Goal: Check status: Check status

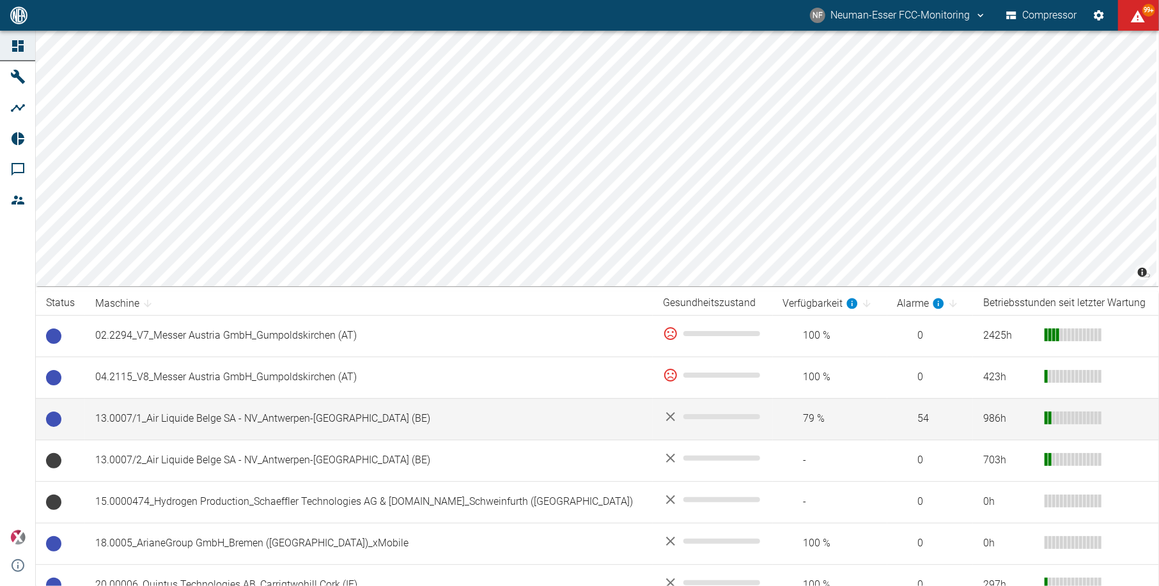
click at [241, 404] on td "13.0007/1_Air Liquide Belge SA - NV_Antwerpen-[GEOGRAPHIC_DATA] (BE)" at bounding box center [369, 419] width 568 height 42
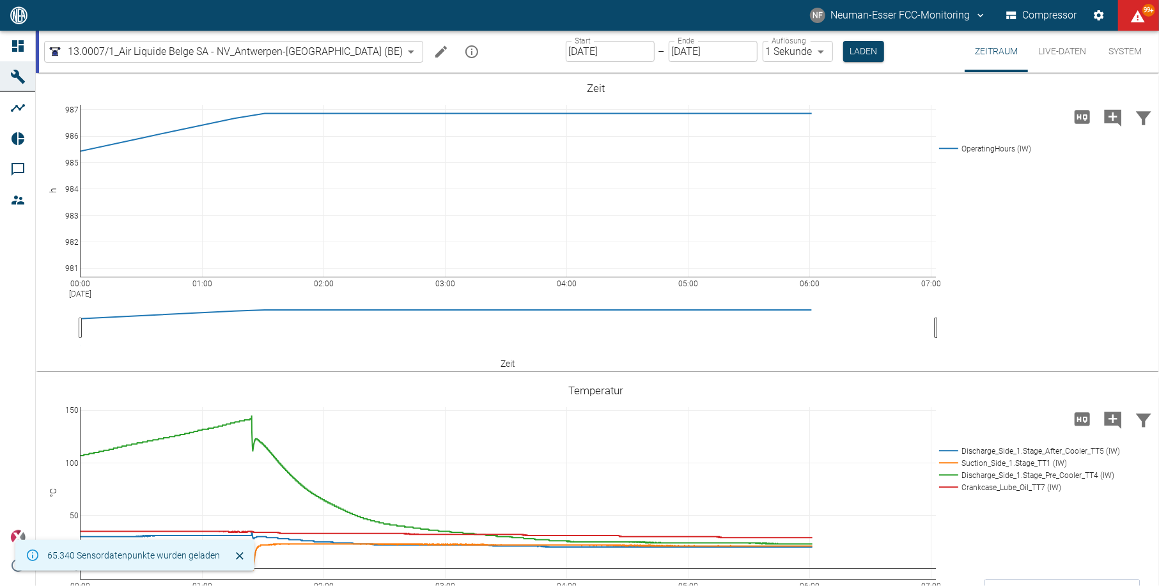
click at [566, 61] on input "[DATE]" at bounding box center [610, 51] width 89 height 21
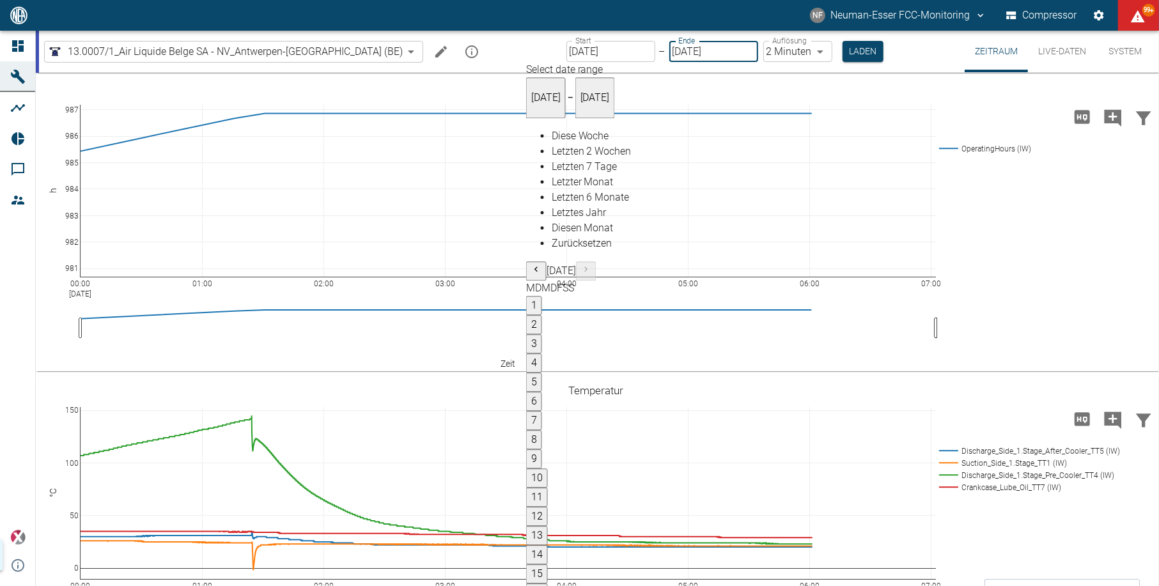
type input "[DATE]"
type input "2min"
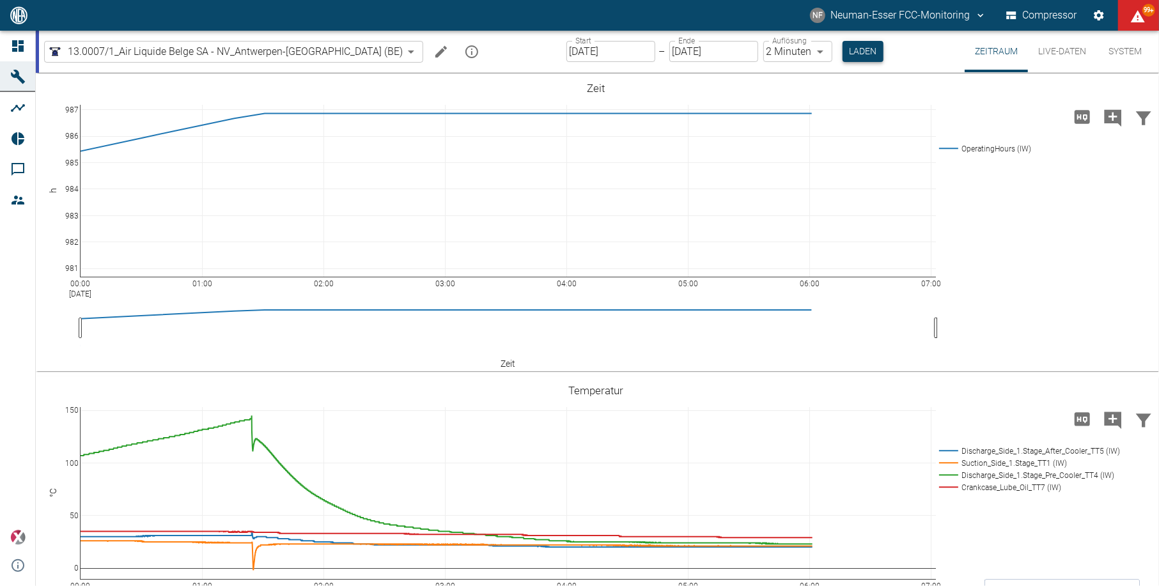
click at [843, 47] on button "Laden" at bounding box center [863, 51] width 41 height 21
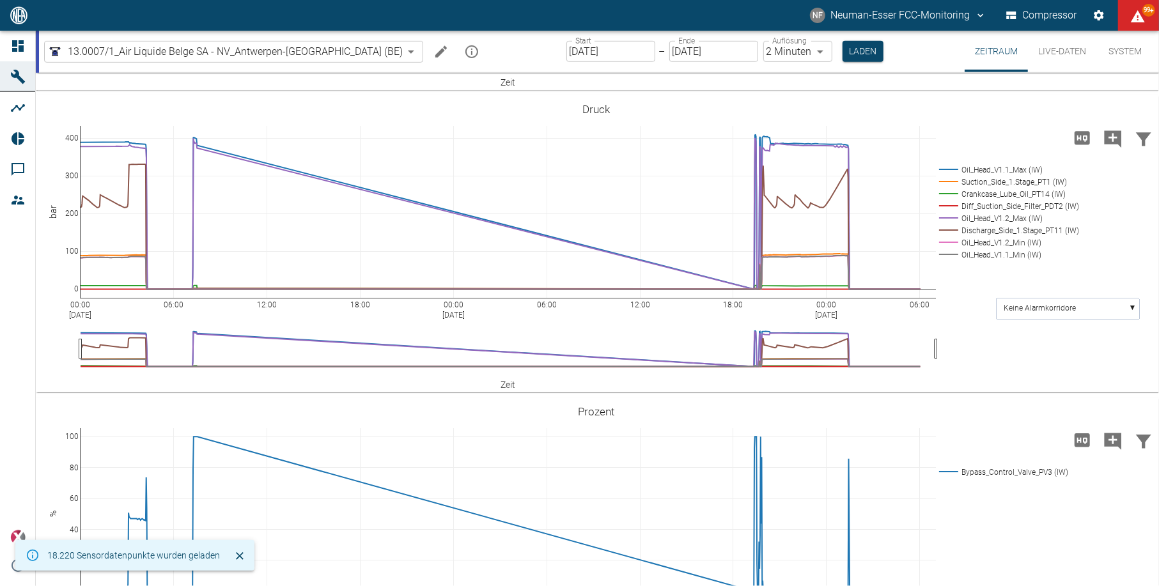
scroll to position [511, 0]
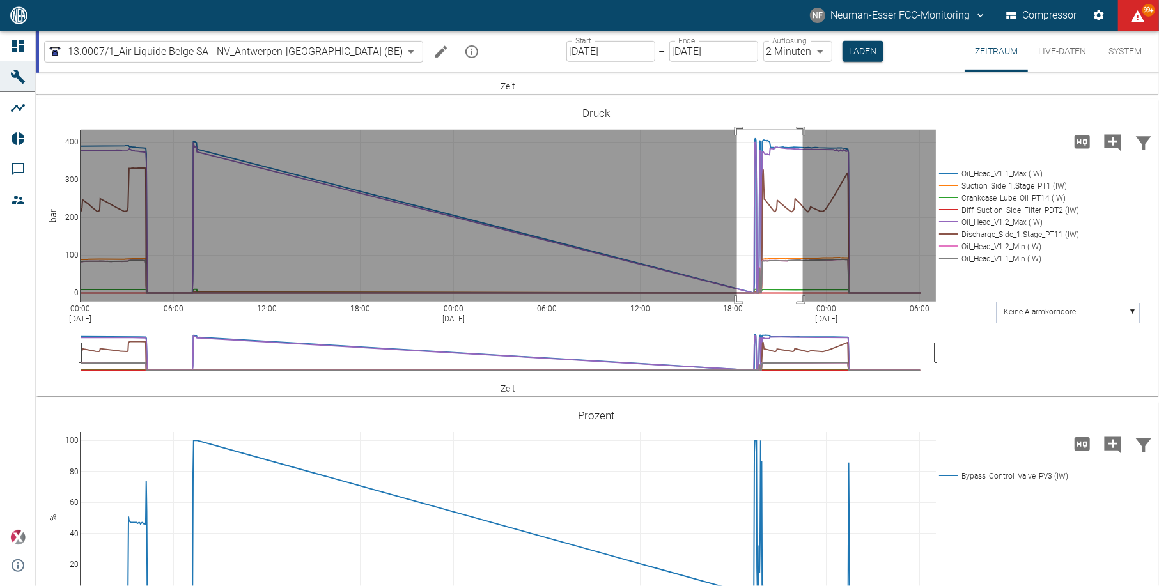
drag, startPoint x: 737, startPoint y: 198, endPoint x: 803, endPoint y: 425, distance: 236.9
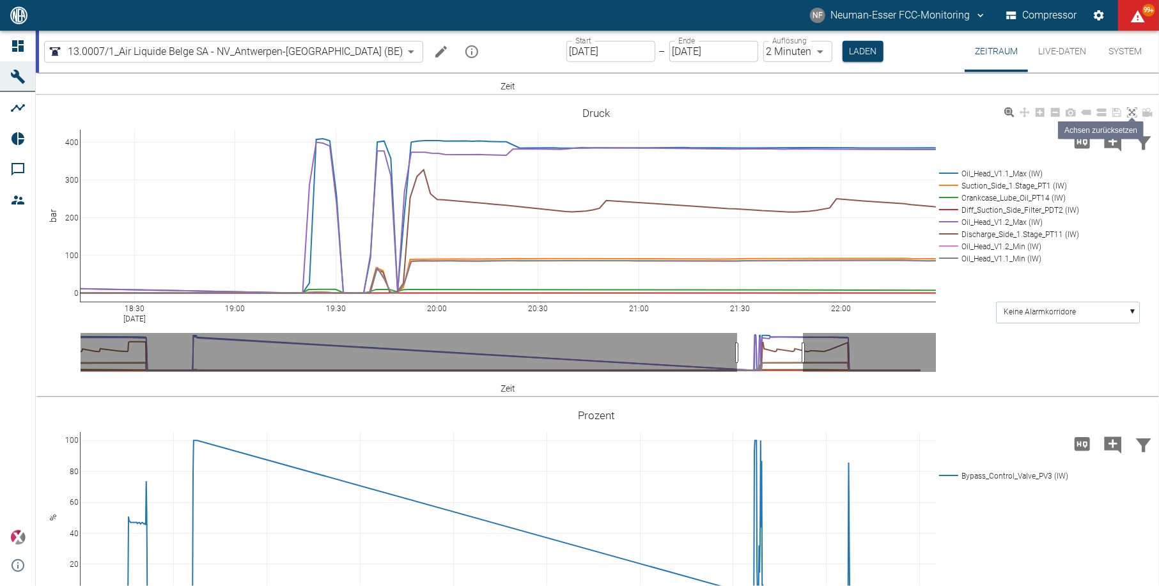
click at [1134, 120] on link at bounding box center [1132, 112] width 15 height 15
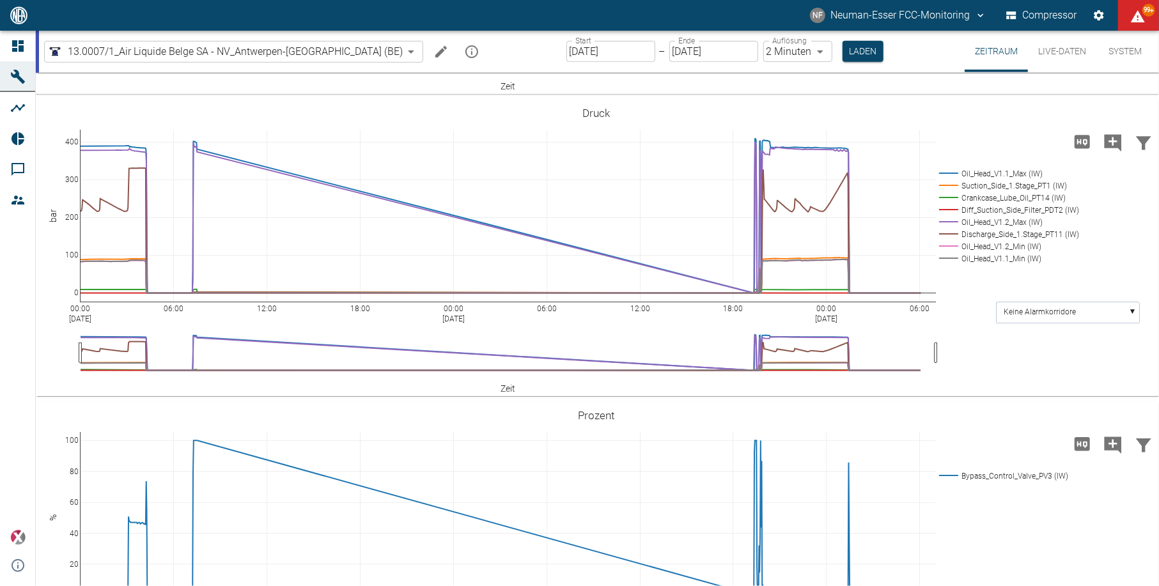
click at [573, 57] on input "[DATE]" at bounding box center [610, 51] width 89 height 21
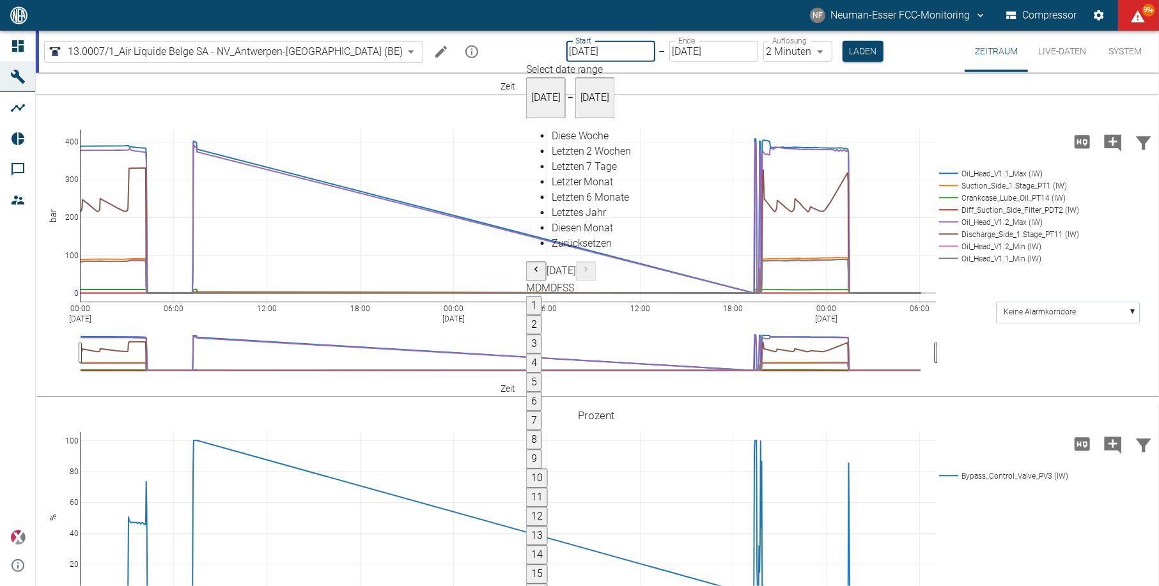
type input "[DATE]"
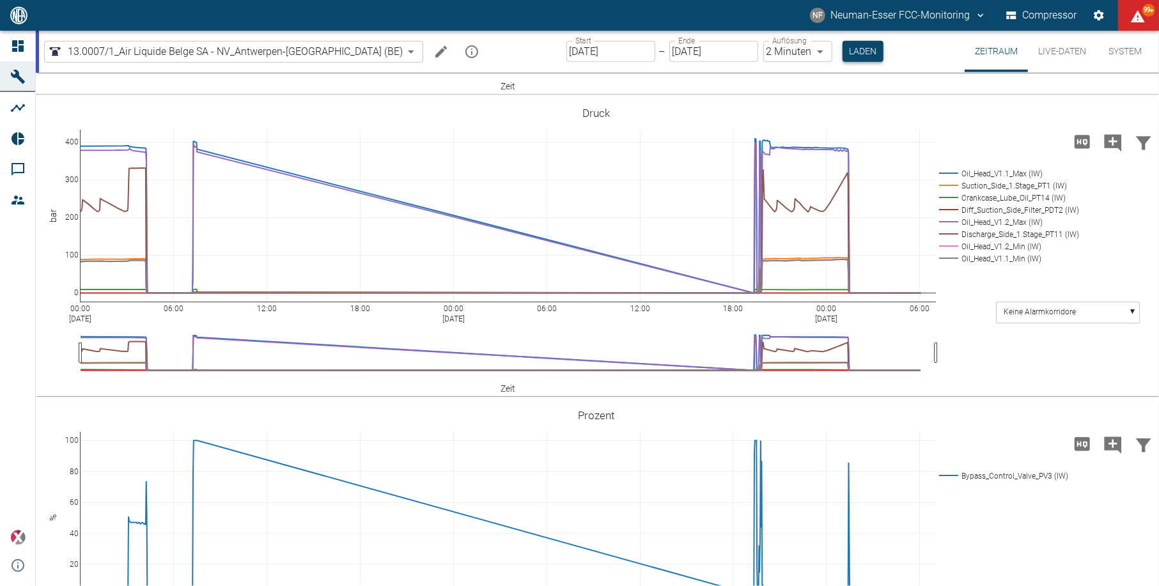
click at [843, 47] on button "Laden" at bounding box center [863, 51] width 41 height 21
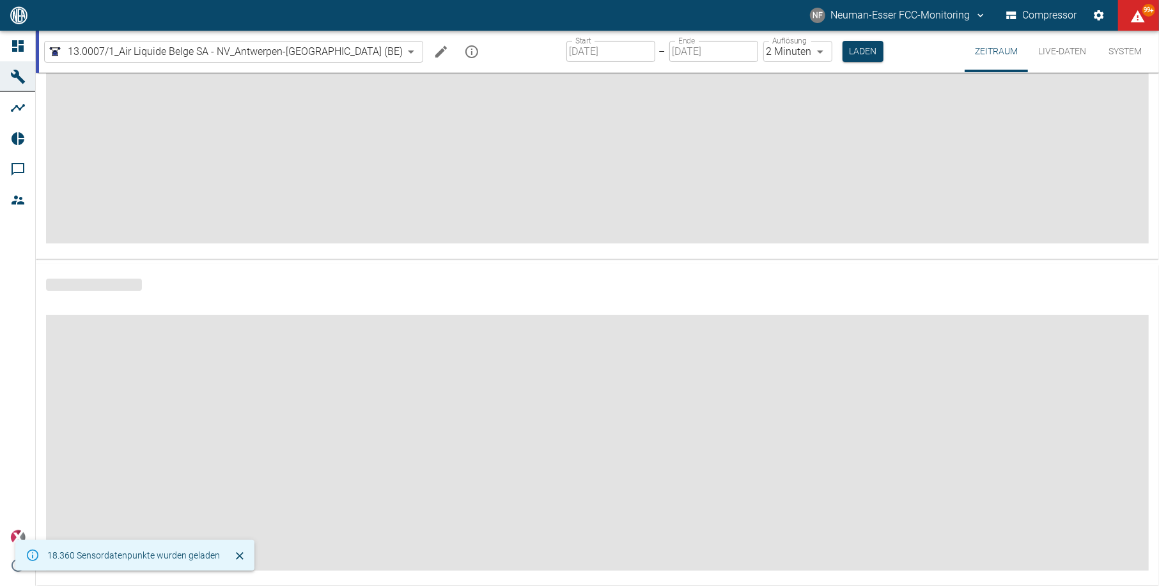
scroll to position [423, 0]
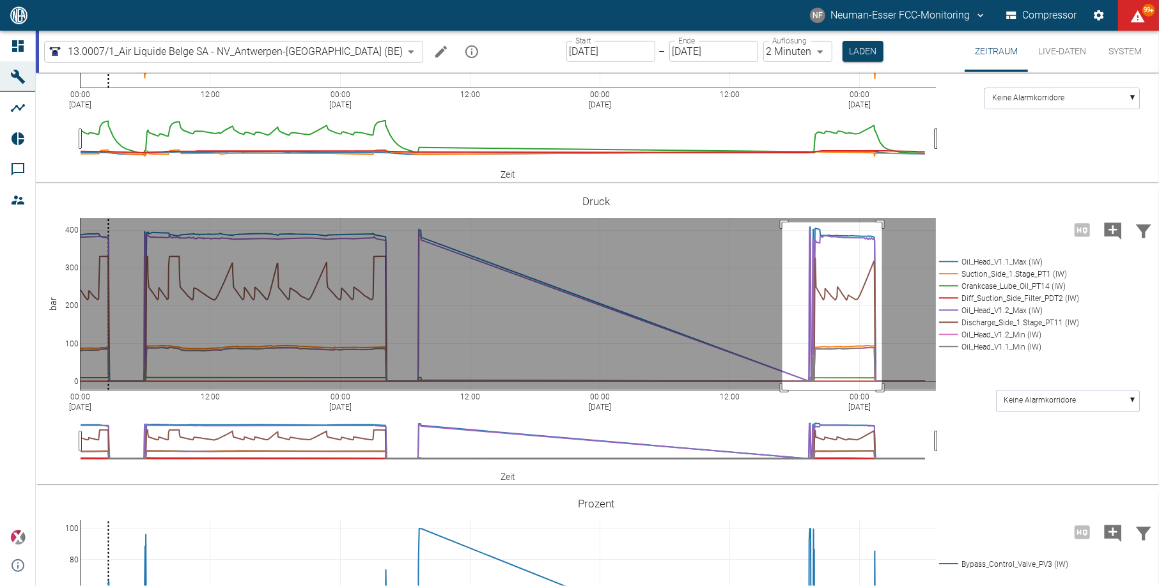
drag, startPoint x: 783, startPoint y: 290, endPoint x: 882, endPoint y: 494, distance: 226.5
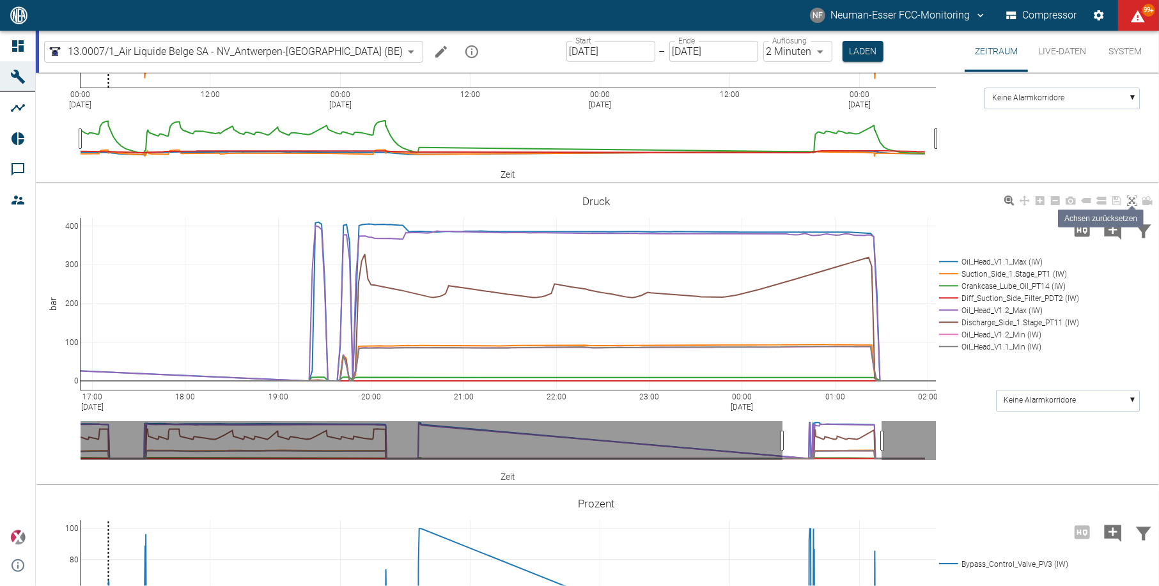
click at [1133, 208] on link at bounding box center [1132, 201] width 15 height 15
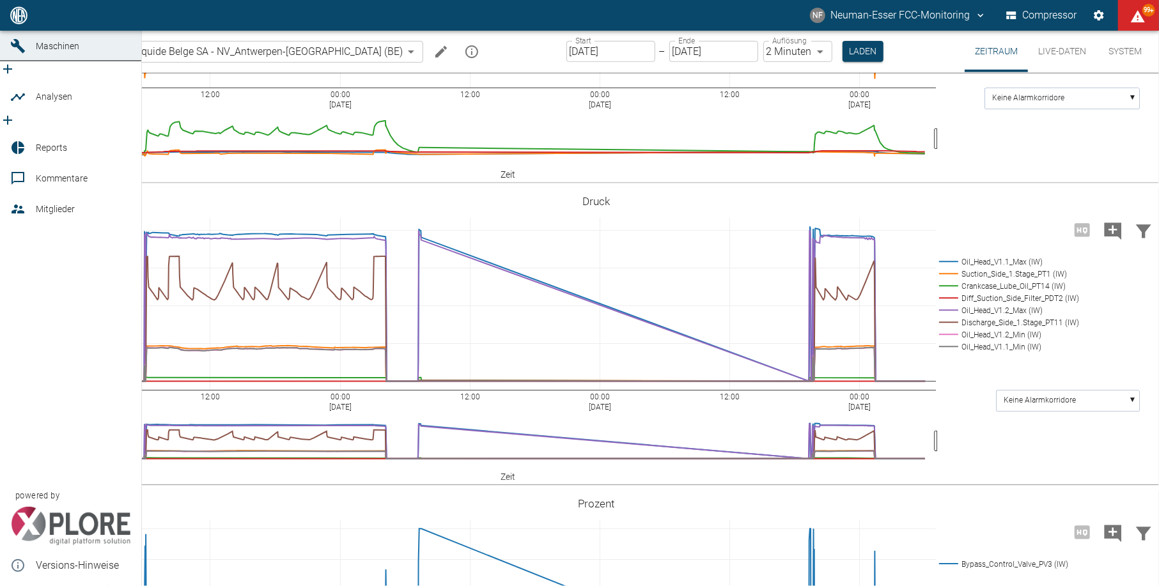
click at [23, 23] on div at bounding box center [19, 15] width 19 height 15
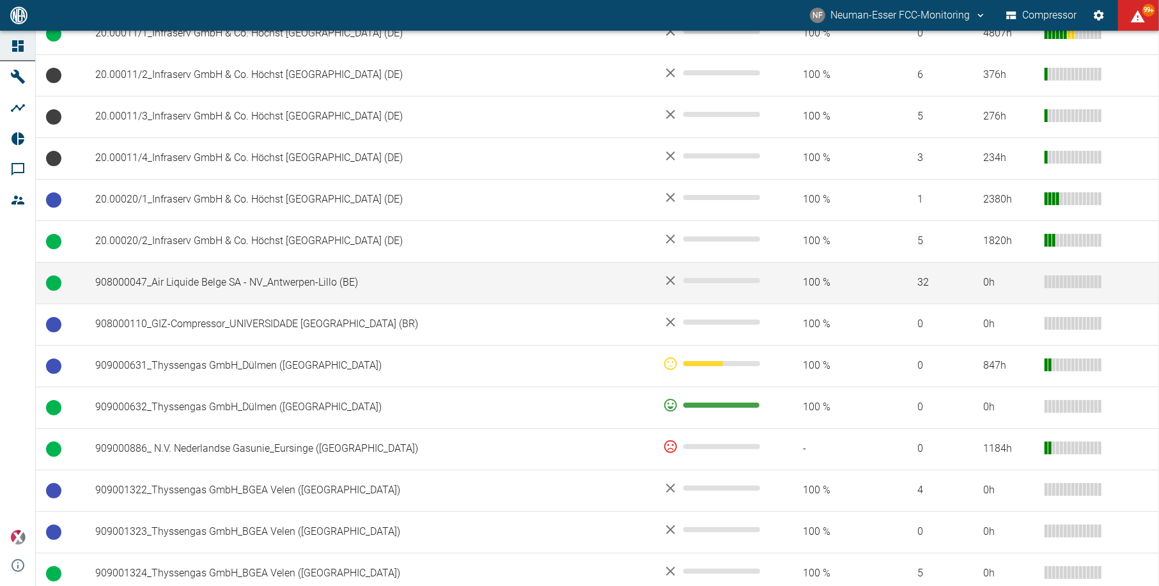
scroll to position [682, 0]
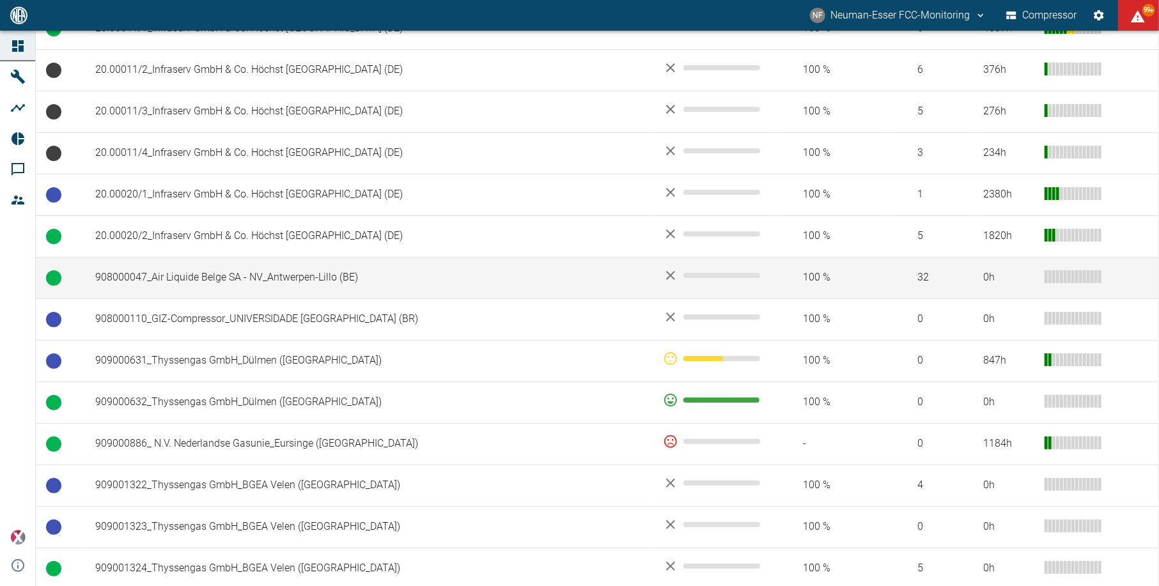
click at [164, 279] on td "908000047_Air Liquide Belge SA - NV_Antwerpen-Lillo (BE)" at bounding box center [369, 278] width 568 height 42
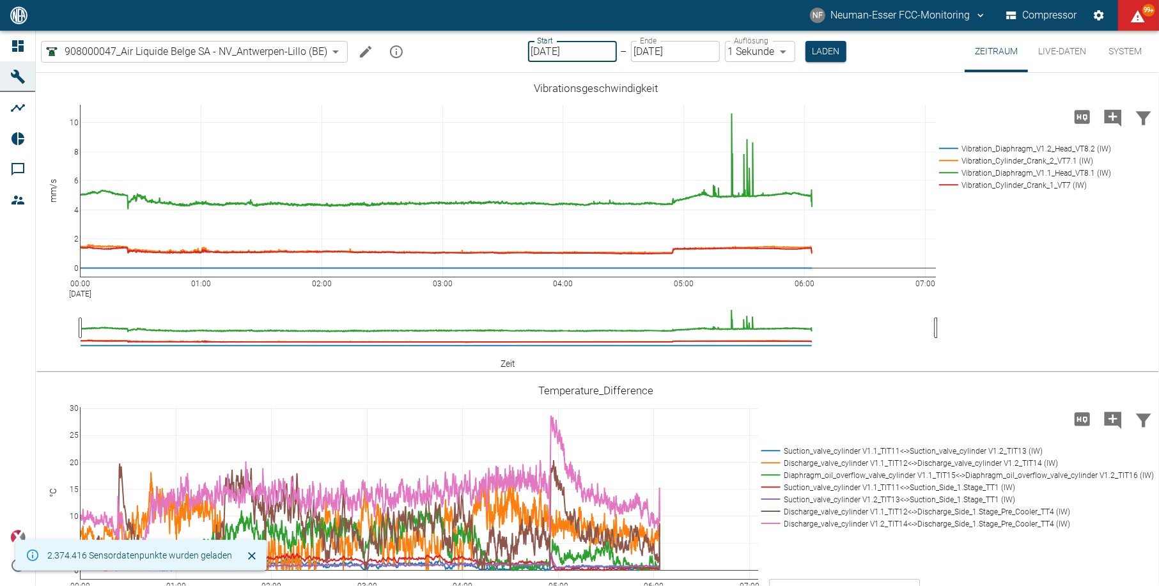
click at [565, 58] on input "[DATE]" at bounding box center [572, 51] width 89 height 21
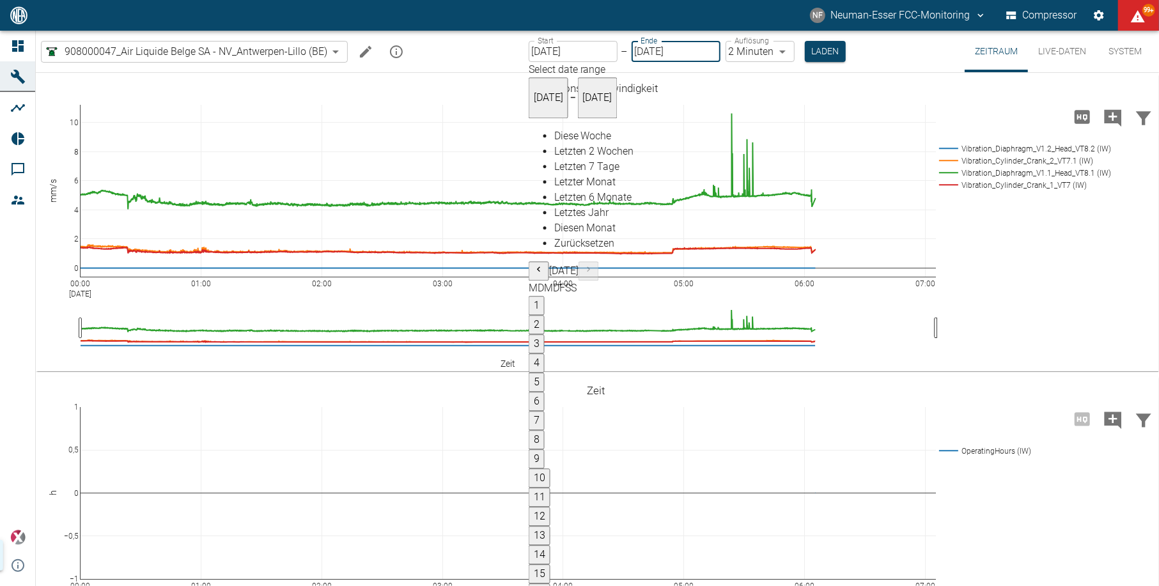
type input "[DATE]"
type input "2min"
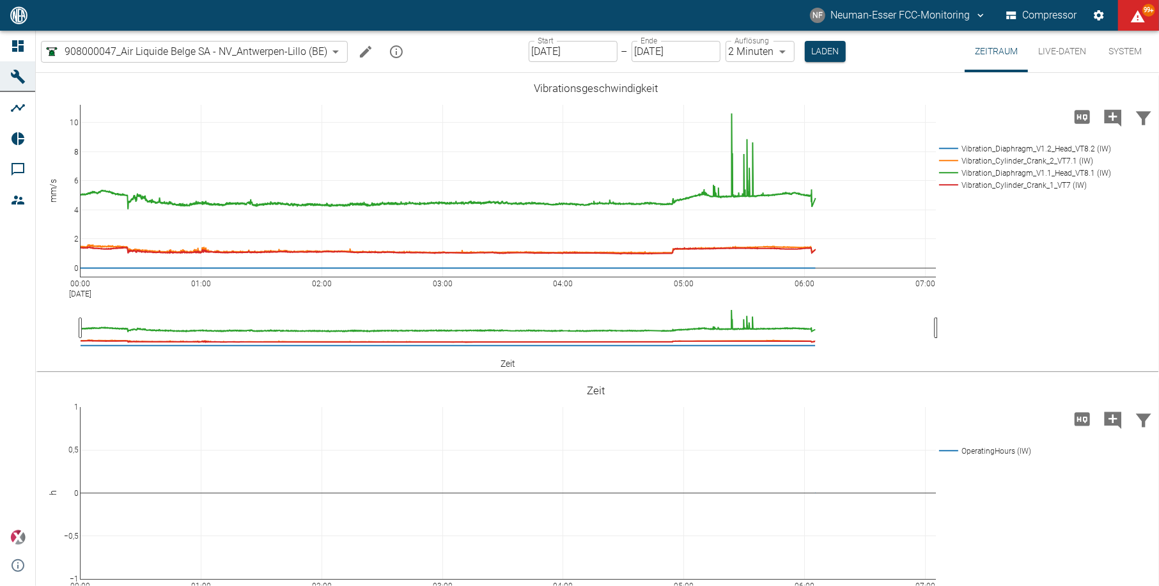
click at [845, 65] on div "908000047_Air Liquide Belge SA - NV_Antwerpen-[PERSON_NAME] (BE) 53812aab-fb54-…" at bounding box center [597, 52] width 1123 height 42
click at [834, 55] on button "Laden" at bounding box center [825, 51] width 41 height 21
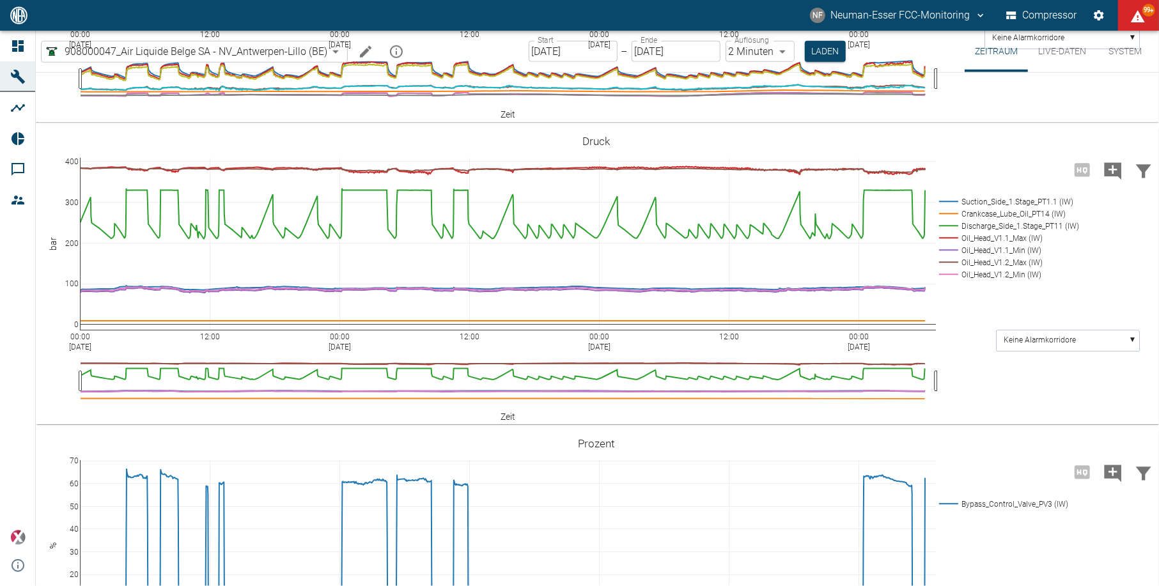
scroll to position [1023, 0]
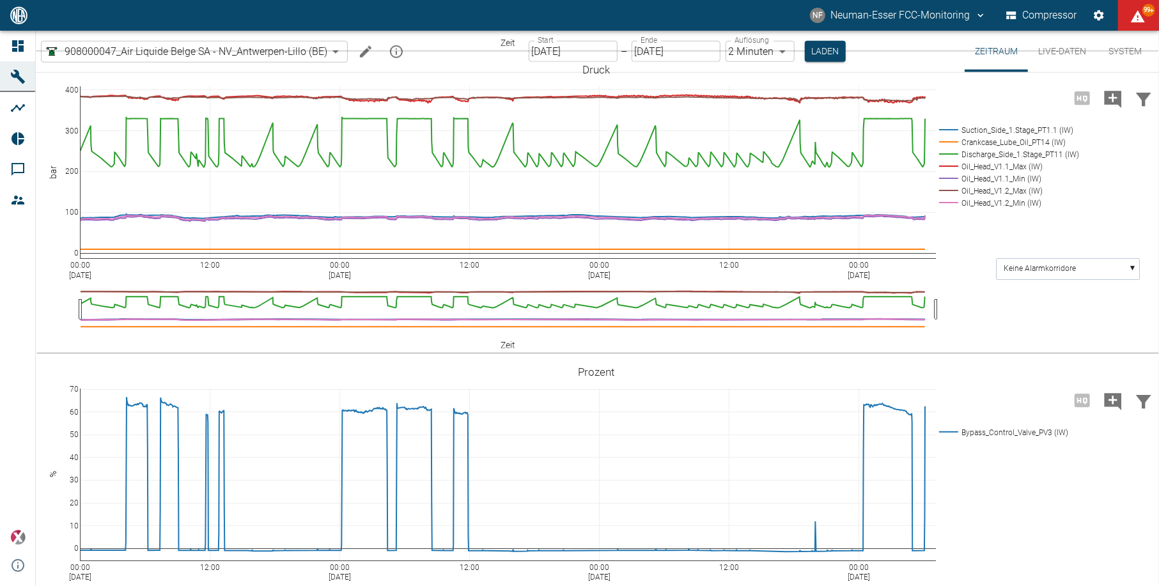
click at [24, 27] on div at bounding box center [19, 16] width 38 height 26
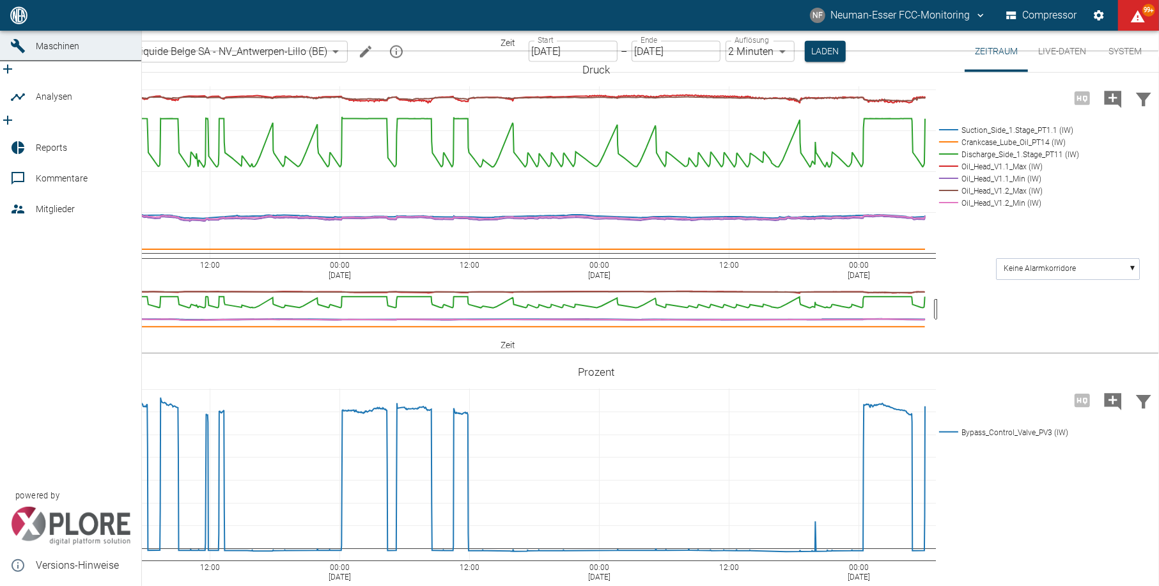
click at [37, 20] on span "Dashboard" at bounding box center [58, 15] width 44 height 10
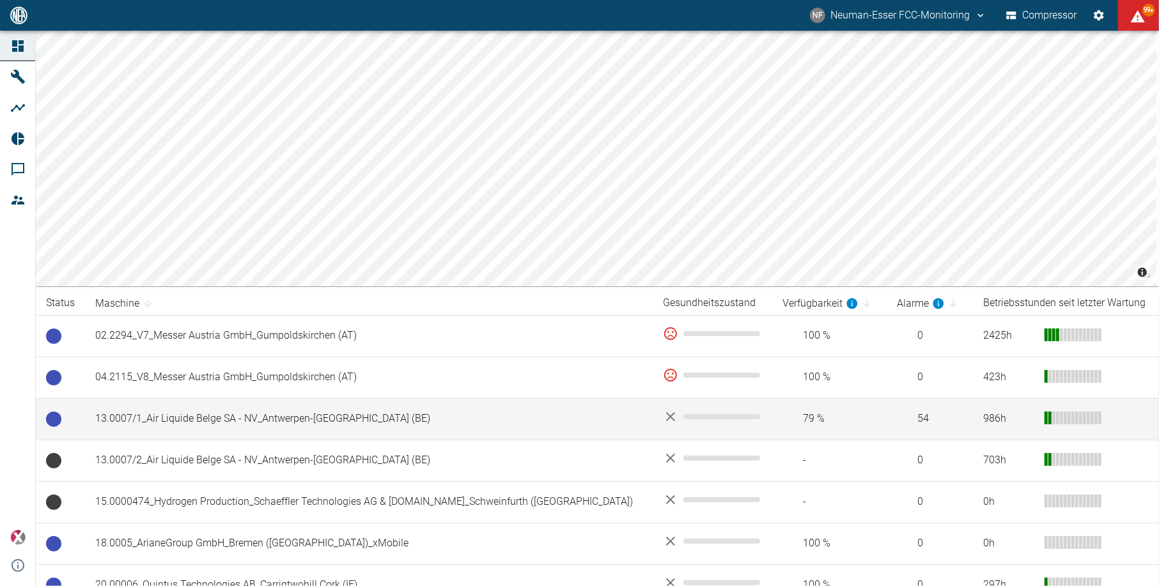
click at [281, 420] on td "13.0007/1_Air Liquide Belge SA - NV_Antwerpen-[GEOGRAPHIC_DATA] (BE)" at bounding box center [369, 419] width 568 height 42
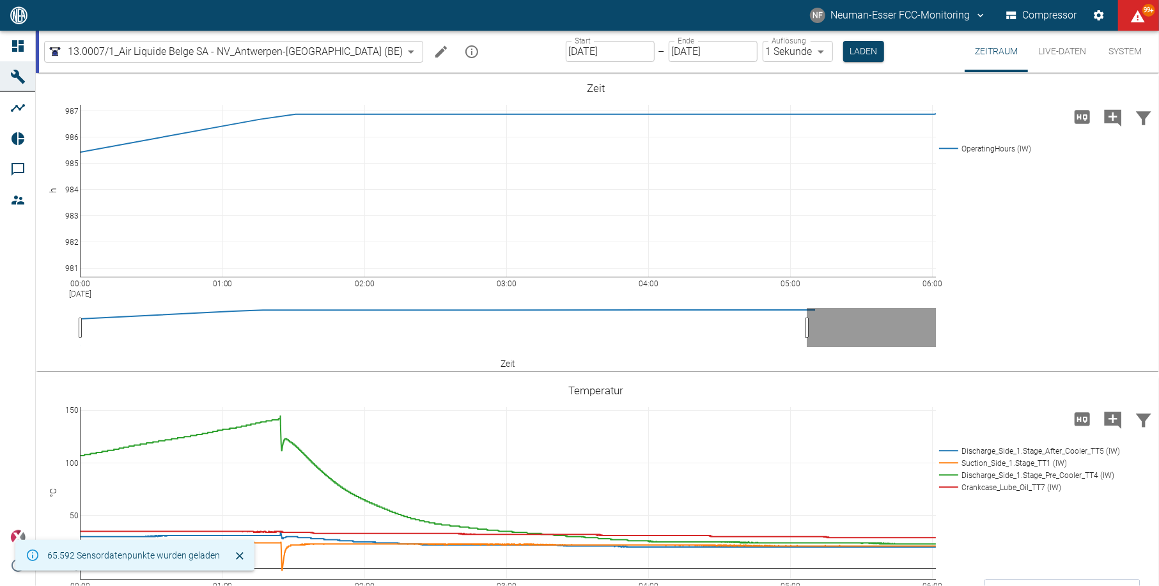
drag, startPoint x: 1116, startPoint y: 50, endPoint x: 1114, endPoint y: 56, distance: 6.9
click at [1116, 50] on button "System" at bounding box center [1125, 52] width 58 height 42
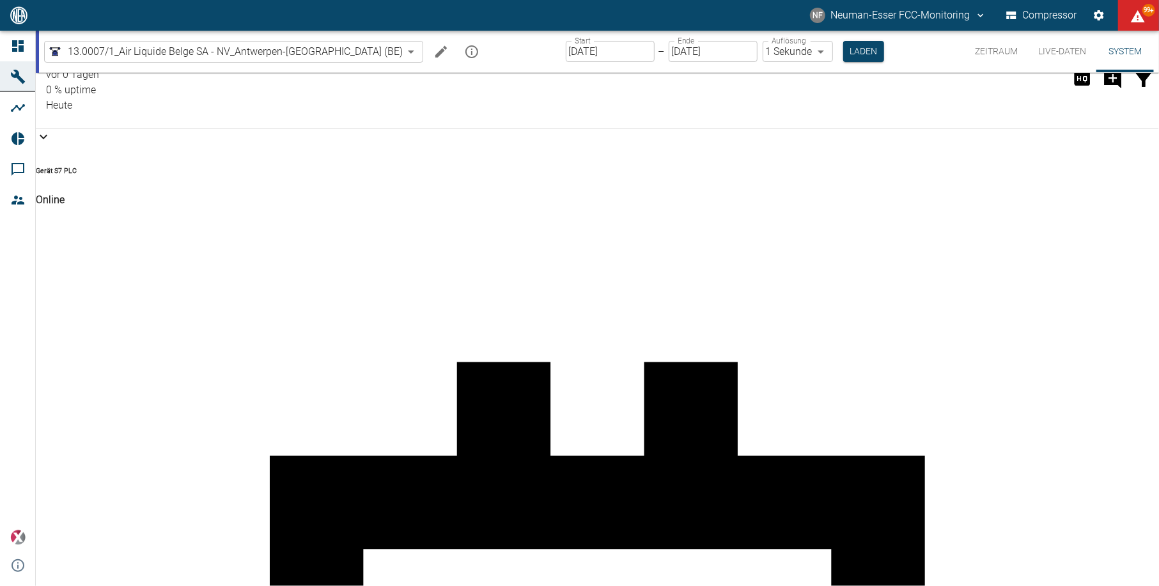
scroll to position [85, 0]
